Goal: Navigation & Orientation: Find specific page/section

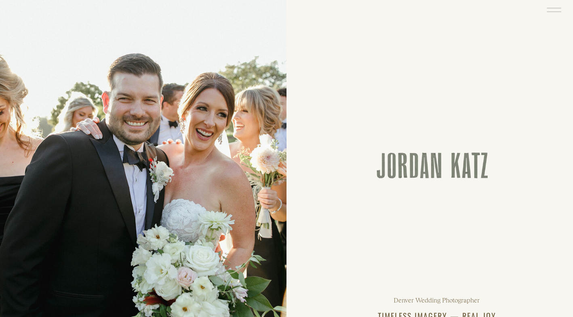
click at [553, 11] on icon at bounding box center [554, 10] width 19 height 20
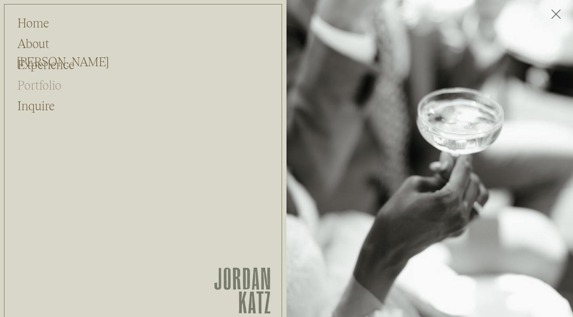
click at [34, 85] on h2 "Portfolio" at bounding box center [39, 83] width 44 height 15
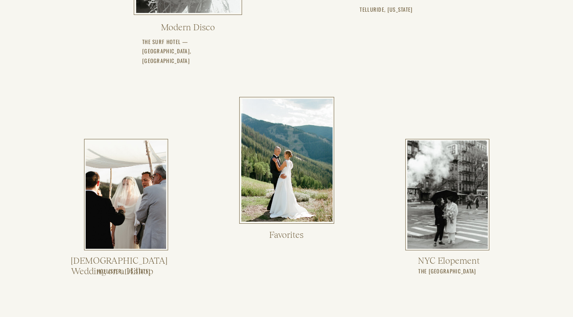
scroll to position [486, 0]
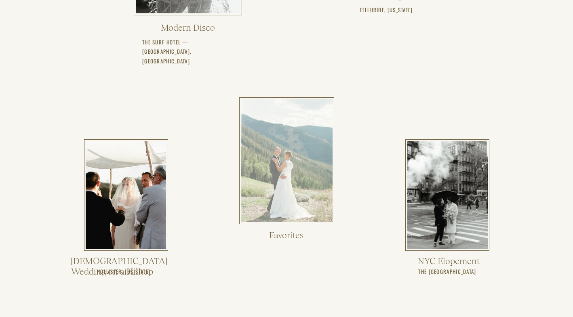
click at [242, 162] on div at bounding box center [286, 160] width 91 height 123
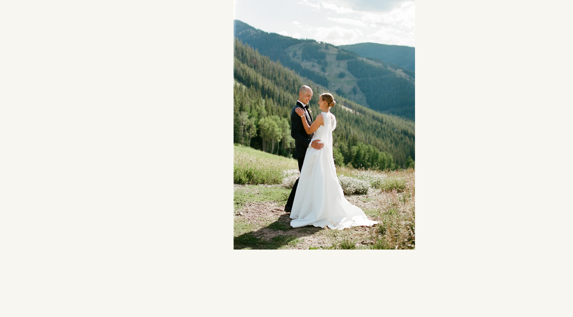
scroll to position [5114, 0]
